Goal: Use online tool/utility: Use online tool/utility

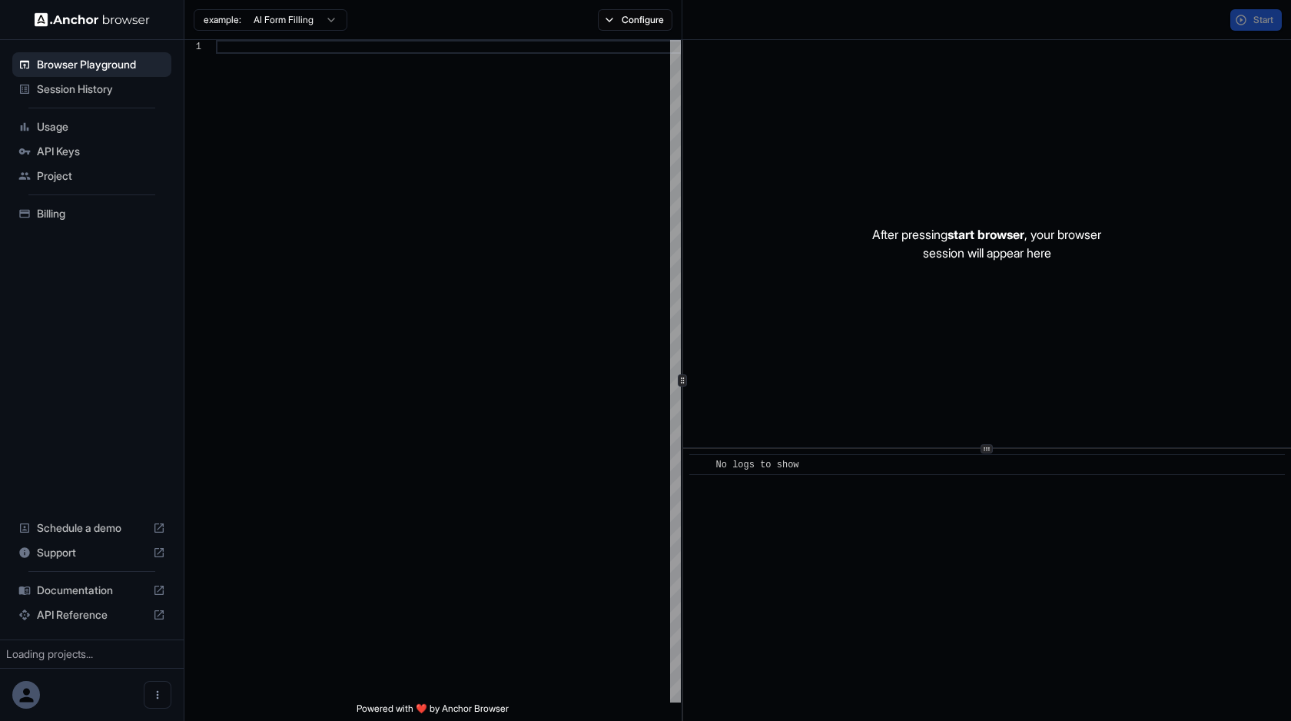
scroll to position [97, 0]
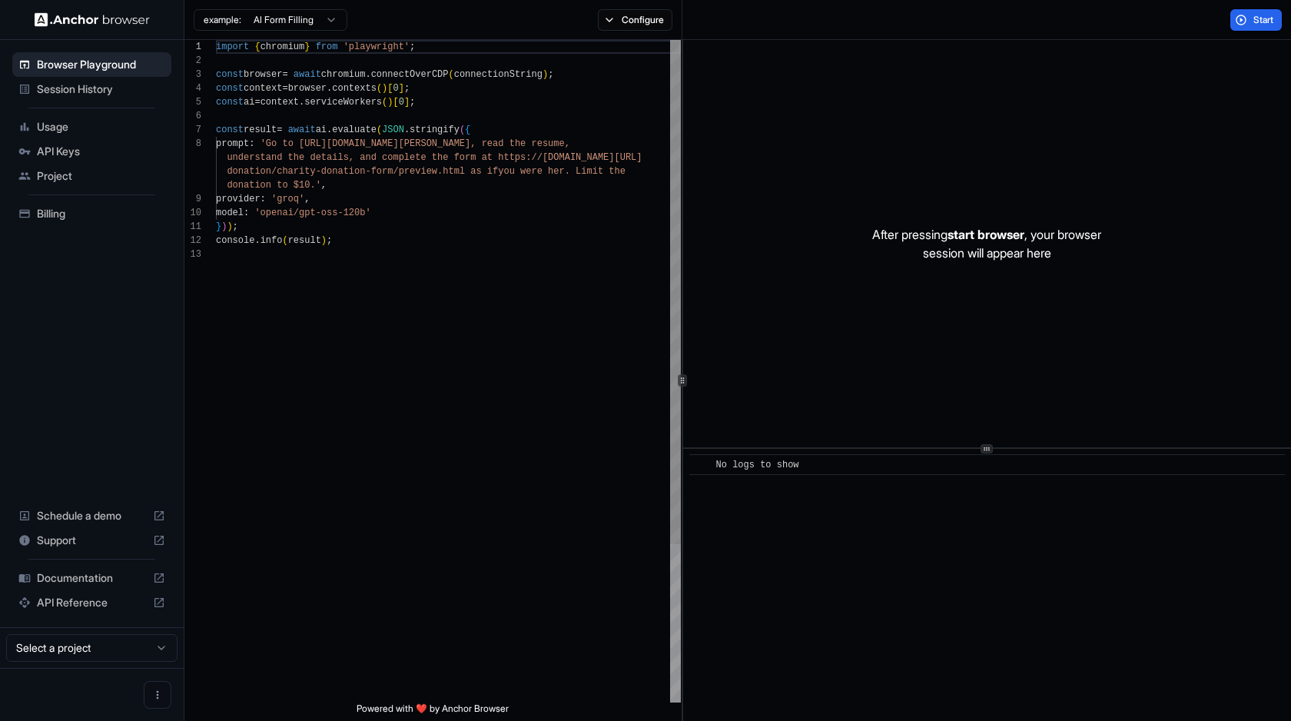
scroll to position [97, 0]
click at [389, 214] on div "import { chromium } from 'playwright' ; const browser = await chromium . connec…" at bounding box center [448, 475] width 465 height 870
click at [390, 245] on div "import { chromium } from 'playwright' ; const browser = await chromium . connec…" at bounding box center [448, 475] width 465 height 870
click at [1255, 22] on span "Start" at bounding box center [1264, 20] width 22 height 12
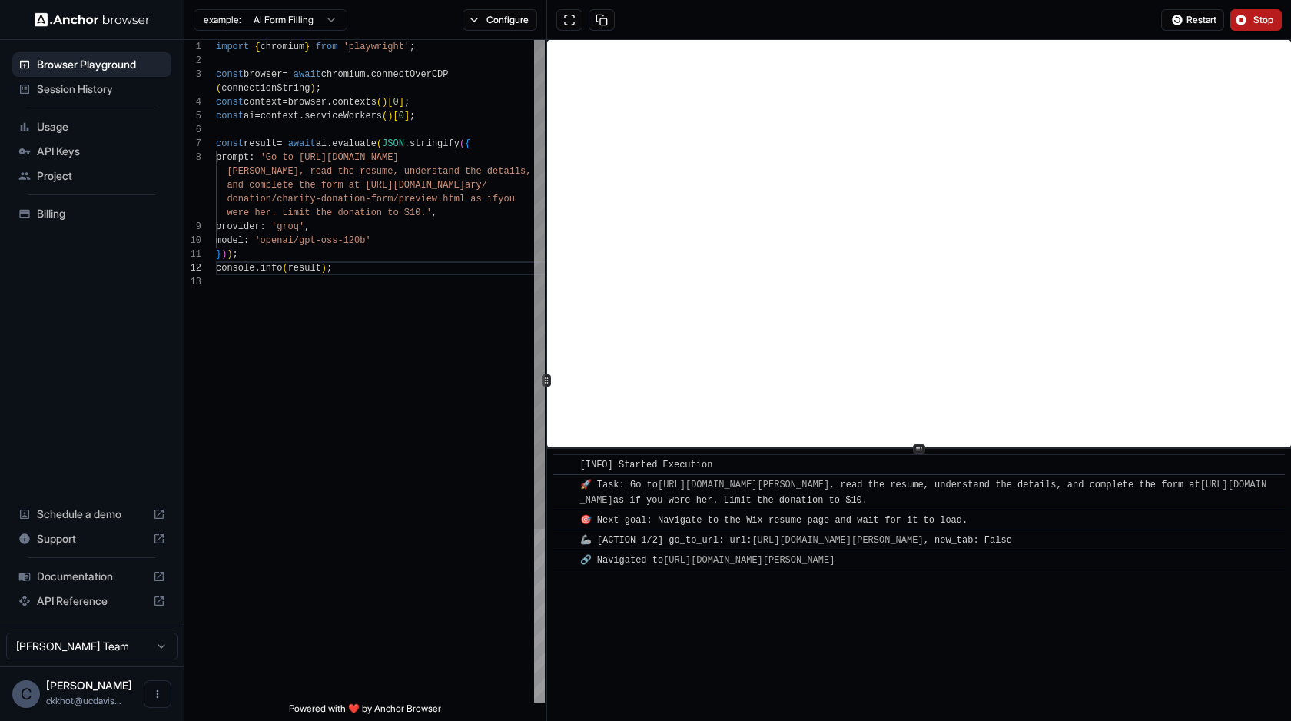
scroll to position [69, 0]
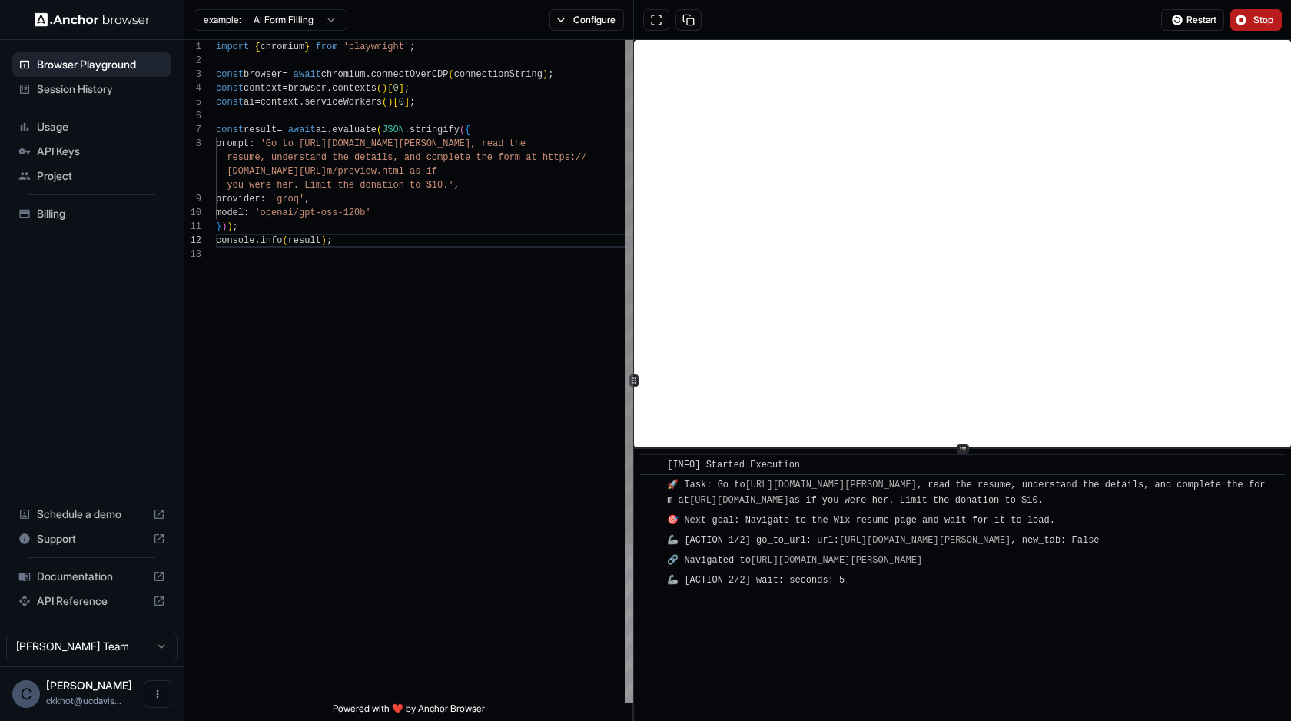
type textarea "**********"
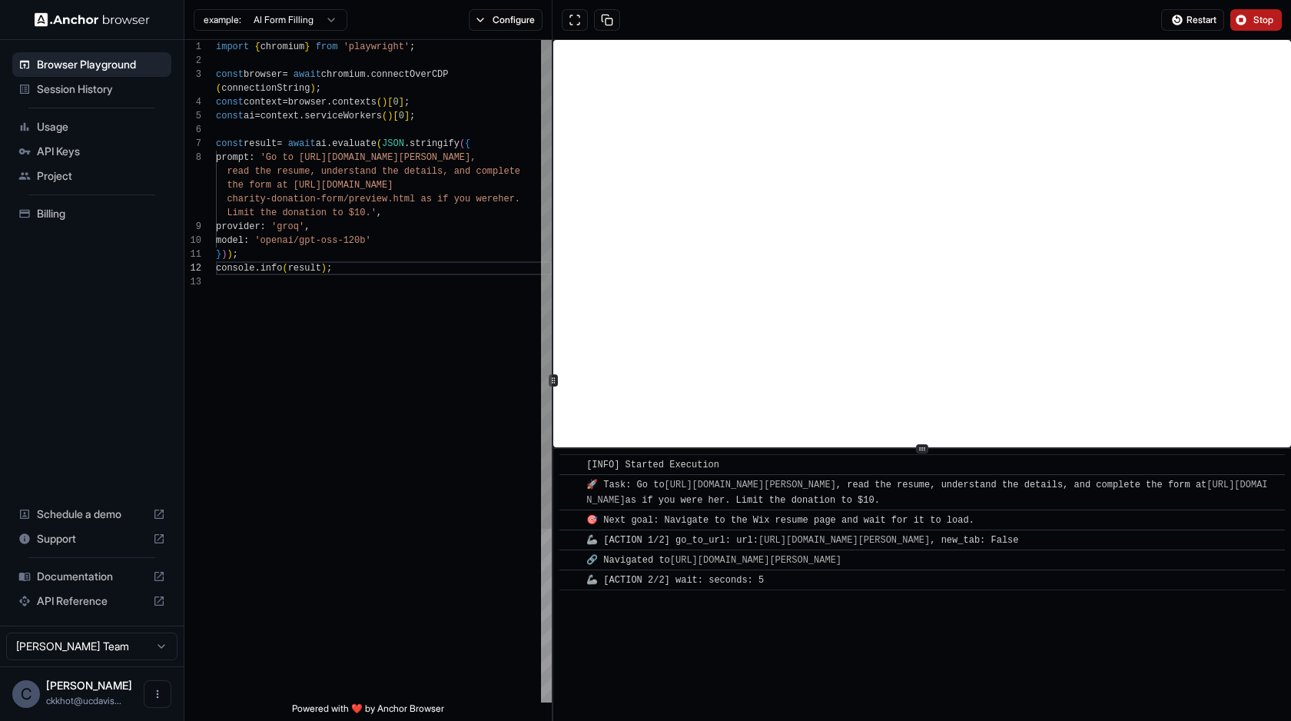
click at [552, 321] on div at bounding box center [552, 380] width 1 height 681
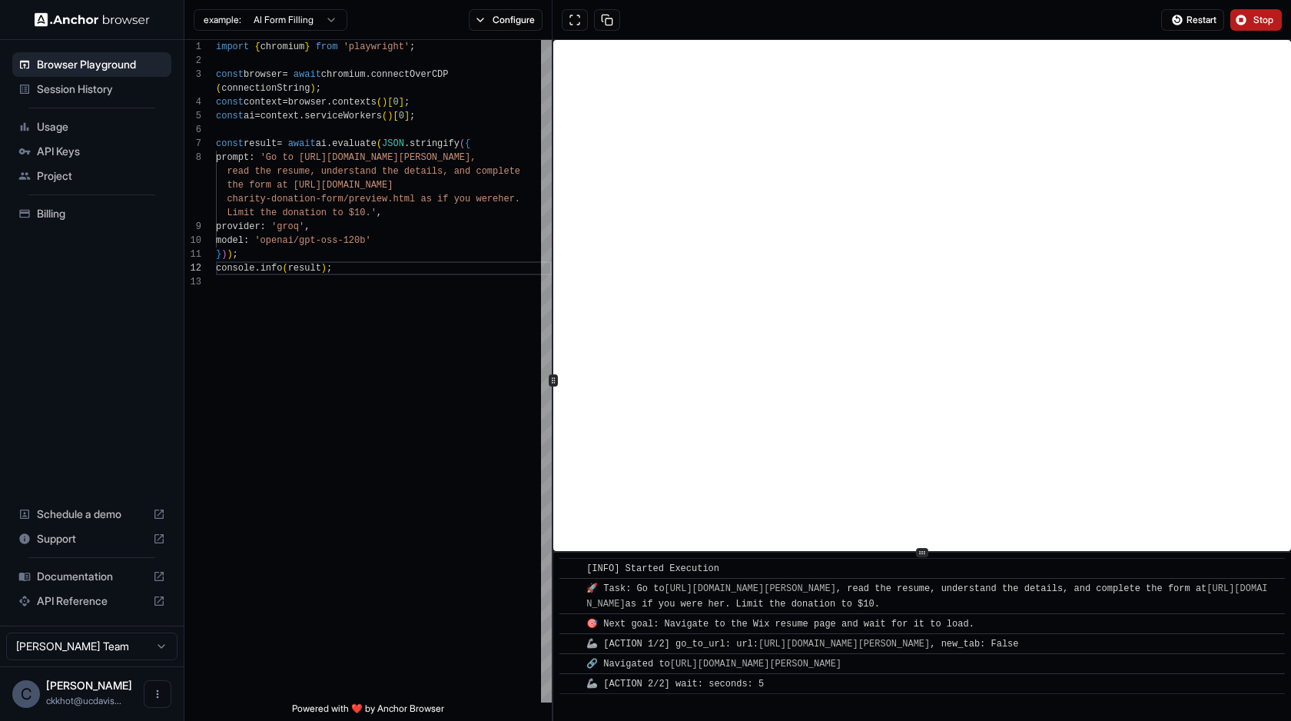
click at [853, 552] on div at bounding box center [922, 552] width 738 height 1
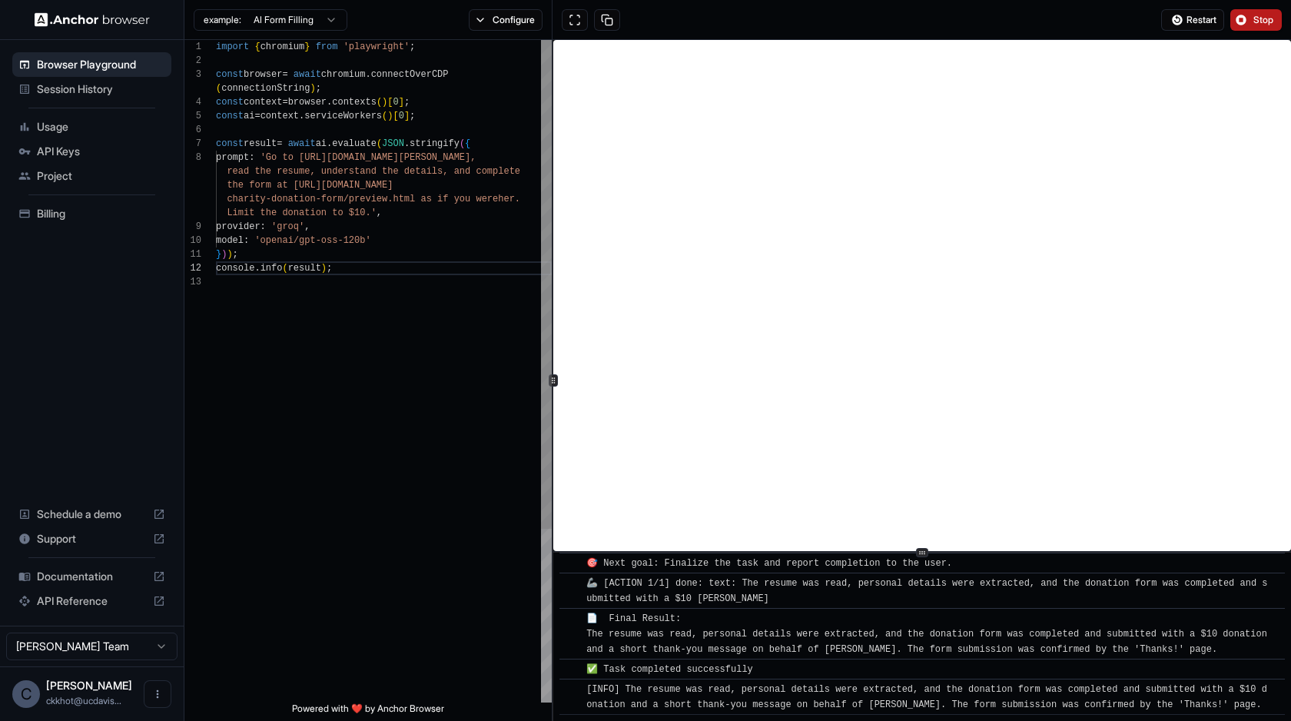
scroll to position [846, 0]
